Goal: Information Seeking & Learning: Learn about a topic

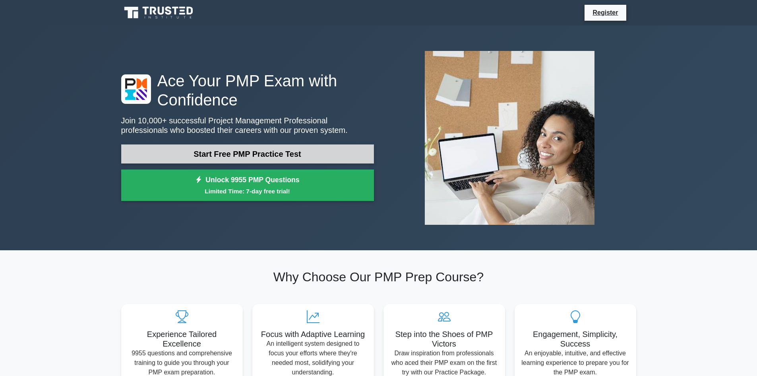
click at [259, 150] on link "Start Free PMP Practice Test" at bounding box center [247, 153] width 253 height 19
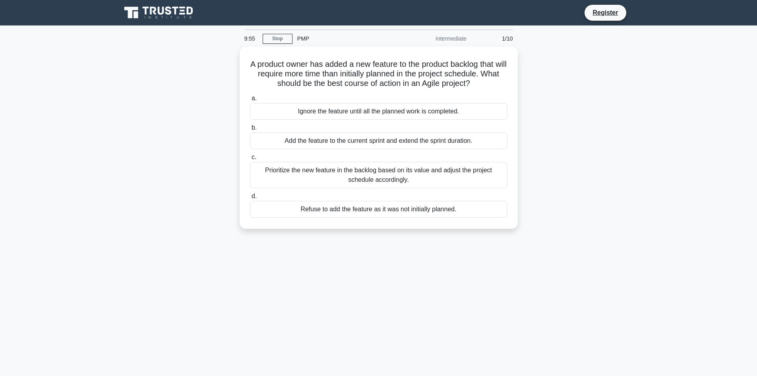
click at [565, 85] on div "A product owner has added a new feature to the product backlog that will requir…" at bounding box center [378, 143] width 525 height 192
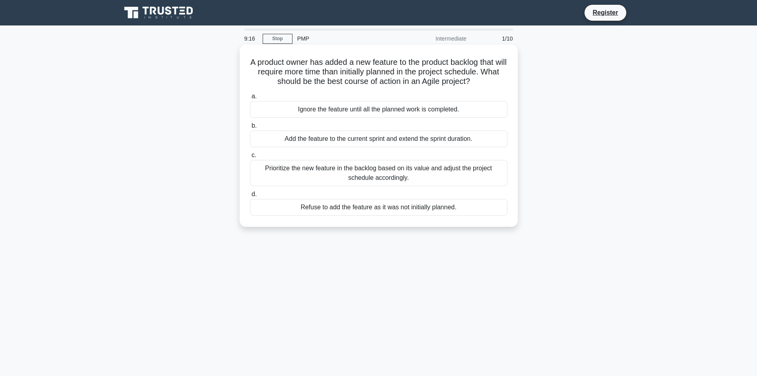
click at [306, 164] on div "Prioritize the new feature in the backlog based on its value and adjust the pro…" at bounding box center [379, 173] width 258 height 26
click at [250, 158] on input "c. Prioritize the new feature in the backlog based on its value and adjust the …" at bounding box center [250, 155] width 0 height 5
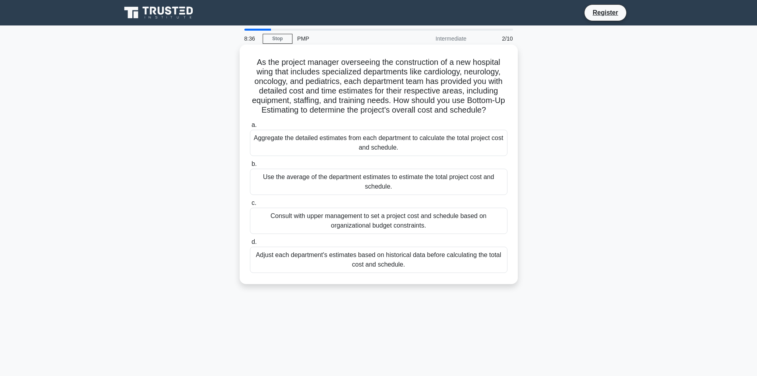
click at [326, 117] on div "As the project manager overseeing the construction of a new hospital wing that …" at bounding box center [379, 164] width 272 height 233
click at [361, 188] on div "Use the average of the department estimates to estimate the total project cost …" at bounding box center [379, 182] width 258 height 26
click at [250, 167] on input "b. Use the average of the department estimates to estimate the total project co…" at bounding box center [250, 163] width 0 height 5
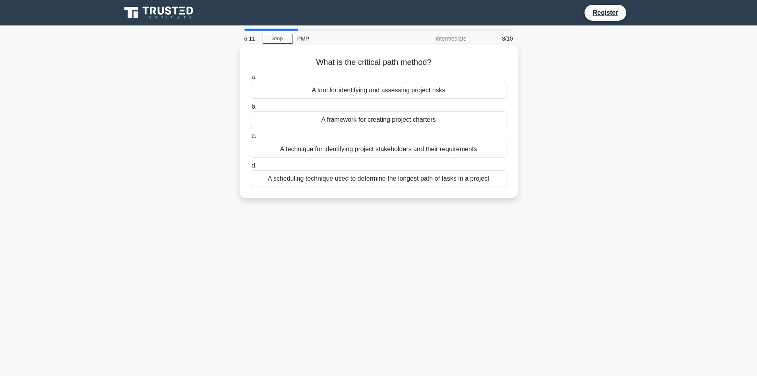
click at [357, 149] on div "A technique for identifying project stakeholders and their requirements" at bounding box center [379, 149] width 258 height 17
click at [250, 139] on input "c. A technique for identifying project stakeholders and their requirements" at bounding box center [250, 136] width 0 height 5
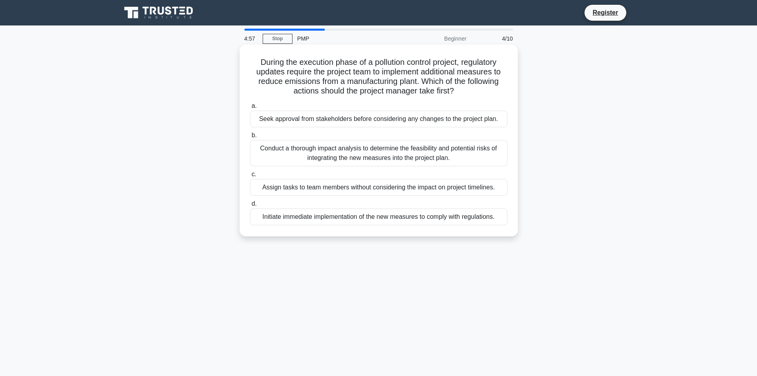
click at [342, 118] on div "Seek approval from stakeholders before considering any changes to the project p…" at bounding box center [379, 118] width 258 height 17
click at [250, 109] on input "a. Seek approval from stakeholders before considering any changes to the projec…" at bounding box center [250, 105] width 0 height 5
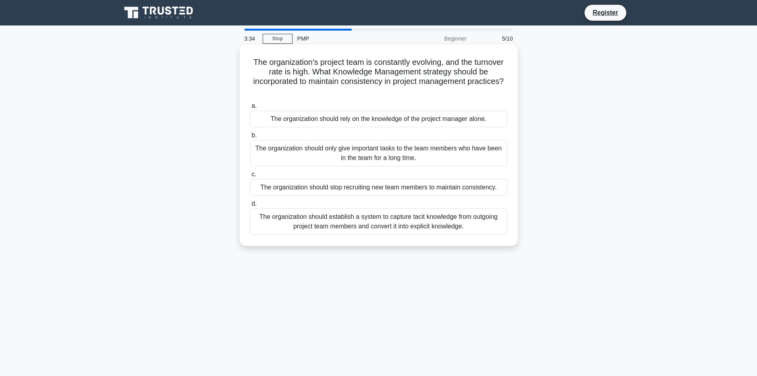
click at [349, 217] on div "The organization should establish a system to capture tacit knowledge from outg…" at bounding box center [379, 221] width 258 height 26
click at [250, 206] on input "d. The organization should establish a system to capture tacit knowledge from o…" at bounding box center [250, 203] width 0 height 5
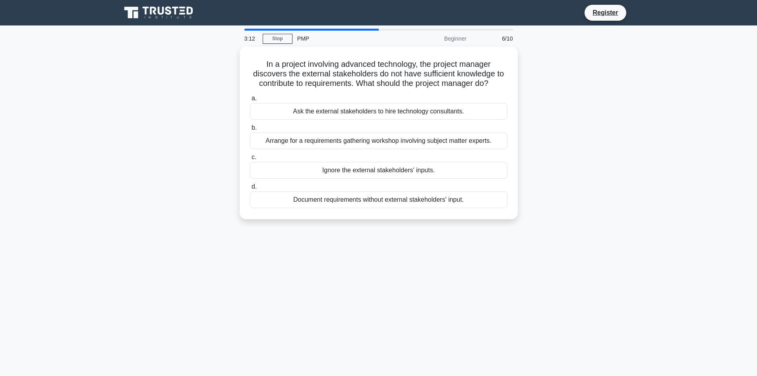
click at [202, 226] on div "In a project involving advanced technology, the project manager discovers the e…" at bounding box center [378, 138] width 525 height 182
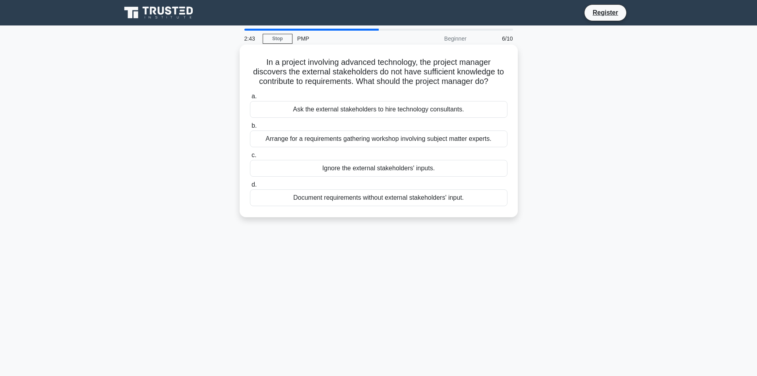
click at [322, 137] on div "Arrange for a requirements gathering workshop involving subject matter experts." at bounding box center [379, 138] width 258 height 17
click at [250, 128] on input "b. Arrange for a requirements gathering workshop involving subject matter exper…" at bounding box center [250, 125] width 0 height 5
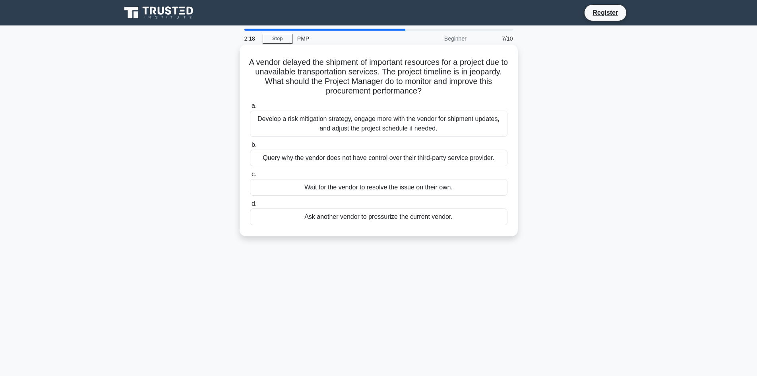
click at [305, 121] on div "Develop a risk mitigation strategy, engage more with the vendor for shipment up…" at bounding box center [379, 123] width 258 height 26
click at [250, 109] on input "a. Develop a risk mitigation strategy, engage more with the vendor for shipment…" at bounding box center [250, 105] width 0 height 5
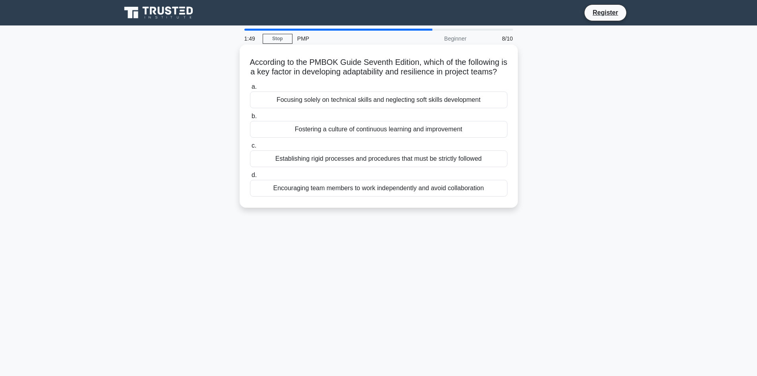
click at [295, 138] on div "Fostering a culture of continuous learning and improvement" at bounding box center [379, 129] width 258 height 17
click at [250, 119] on input "b. Fostering a culture of continuous learning and improvement" at bounding box center [250, 116] width 0 height 5
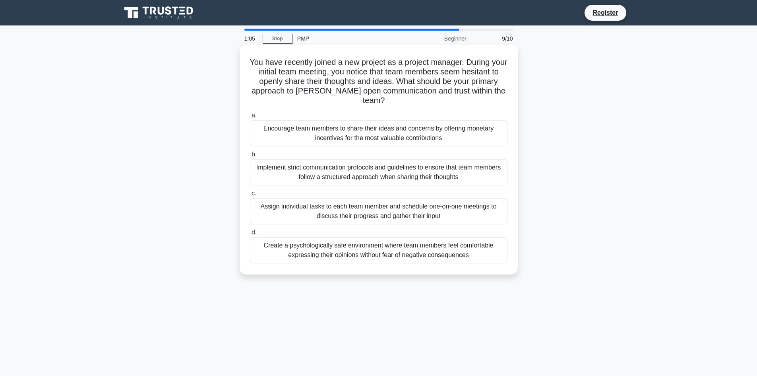
click at [311, 149] on label "b. Implement strict communication protocols and guidelines to ensure that team …" at bounding box center [379, 167] width 258 height 36
click at [250, 152] on input "b. Implement strict communication protocols and guidelines to ensure that team …" at bounding box center [250, 154] width 0 height 5
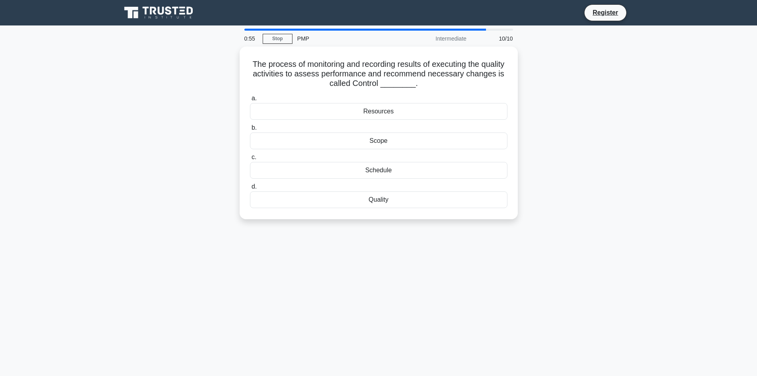
click at [217, 99] on div "The process of monitoring and recording results of executing the quality activi…" at bounding box center [378, 138] width 525 height 182
click at [395, 141] on div "Scope" at bounding box center [379, 138] width 258 height 17
click at [250, 128] on input "b. Scope" at bounding box center [250, 125] width 0 height 5
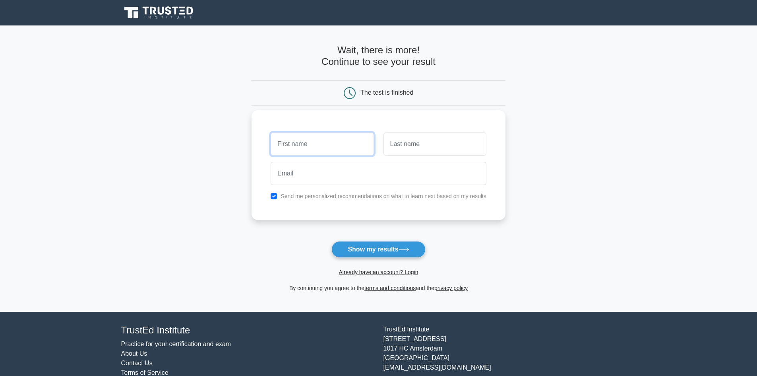
type input "a"
type input "Ayoola"
type input "Dada"
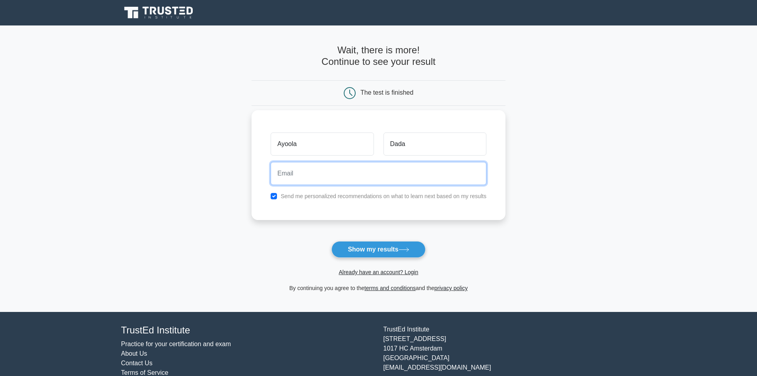
click at [301, 178] on input "email" at bounding box center [379, 173] width 216 height 23
type input "ayoola.dada@nhs.net"
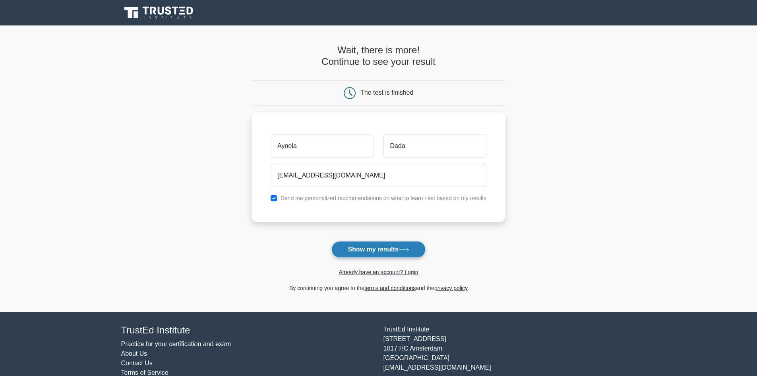
click at [380, 246] on button "Show my results" at bounding box center [378, 249] width 94 height 17
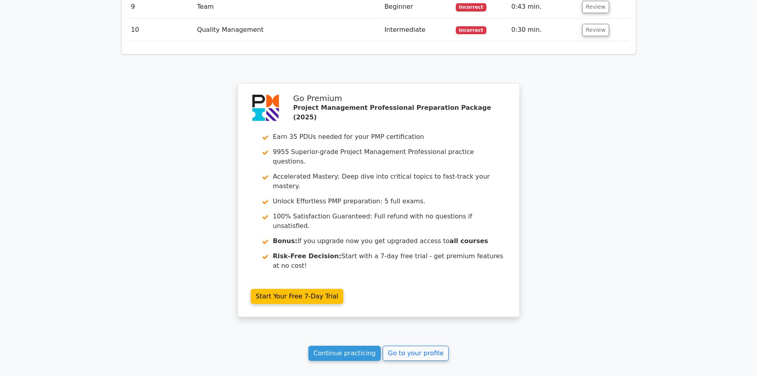
scroll to position [1403, 0]
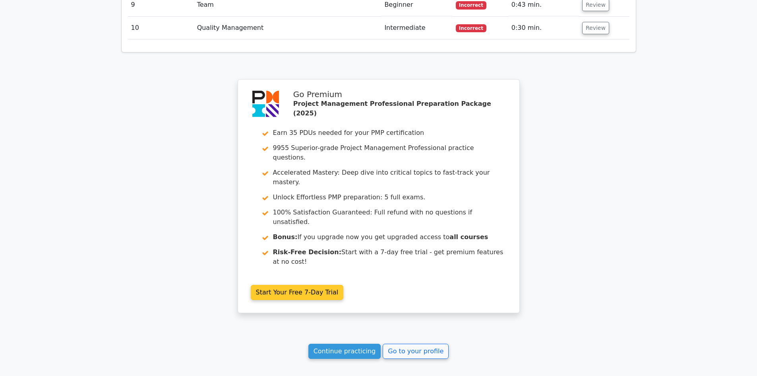
click at [306, 285] on link "Start Your Free 7-Day Trial" at bounding box center [297, 292] width 93 height 15
